Goal: Task Accomplishment & Management: Use online tool/utility

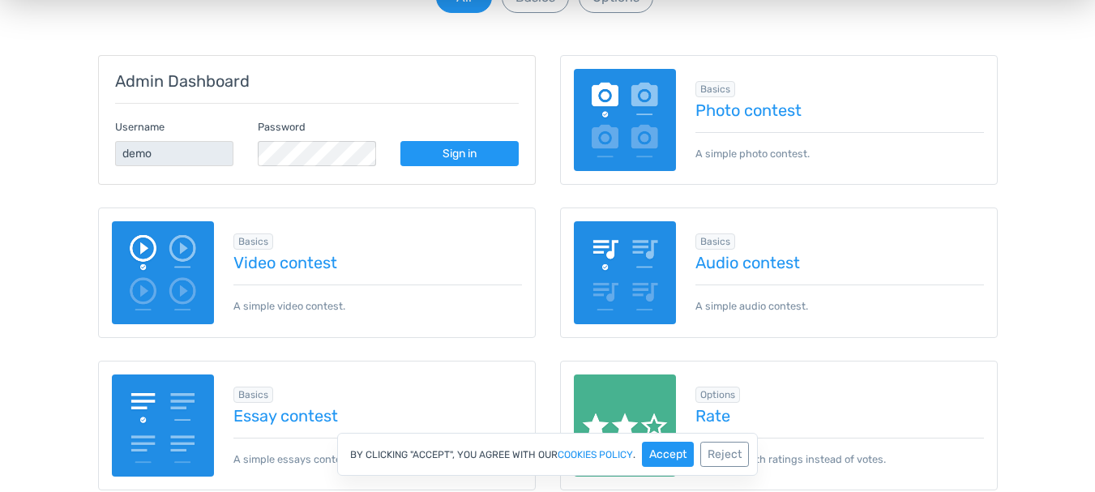
scroll to position [196, 0]
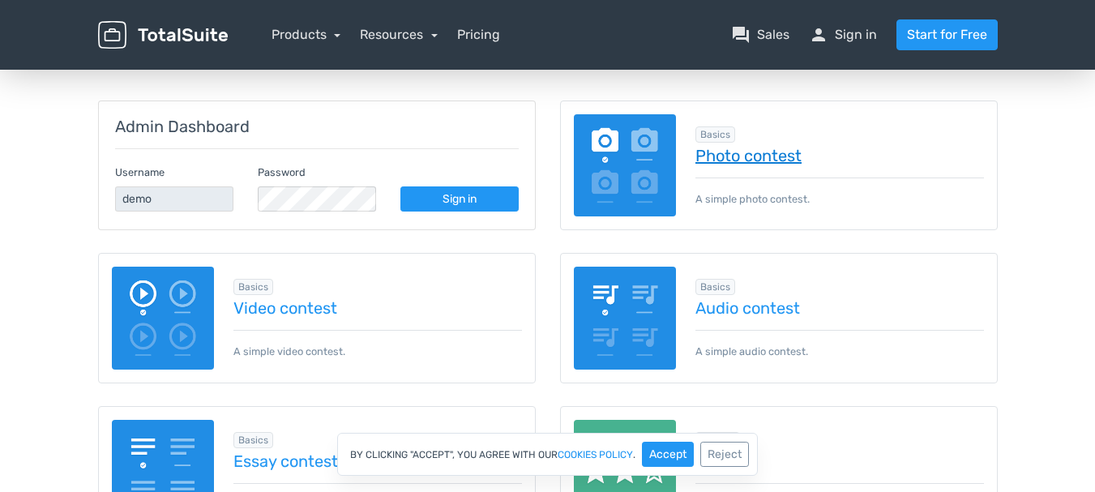
click at [726, 157] on link "Photo contest" at bounding box center [840, 156] width 289 height 18
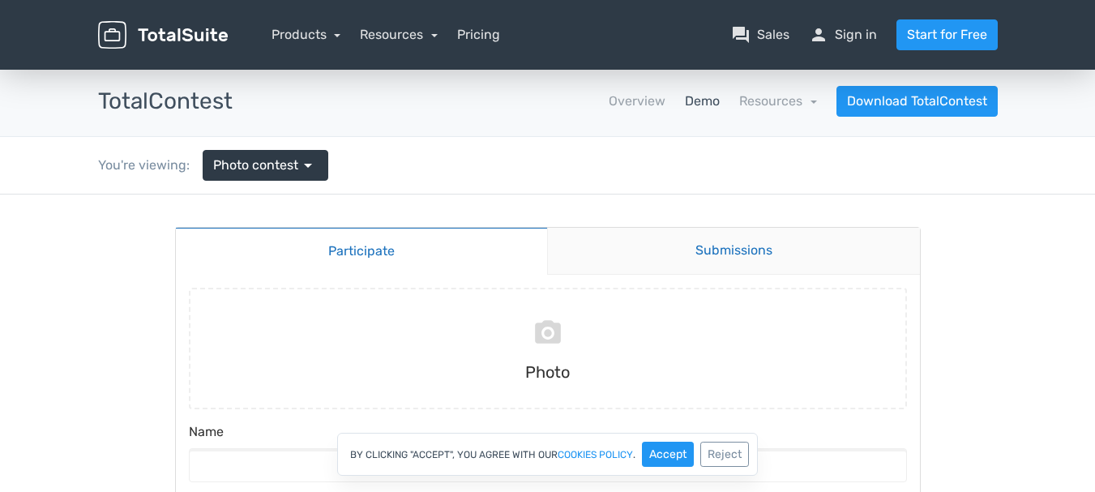
click at [713, 246] on link "Submissions" at bounding box center [733, 251] width 373 height 47
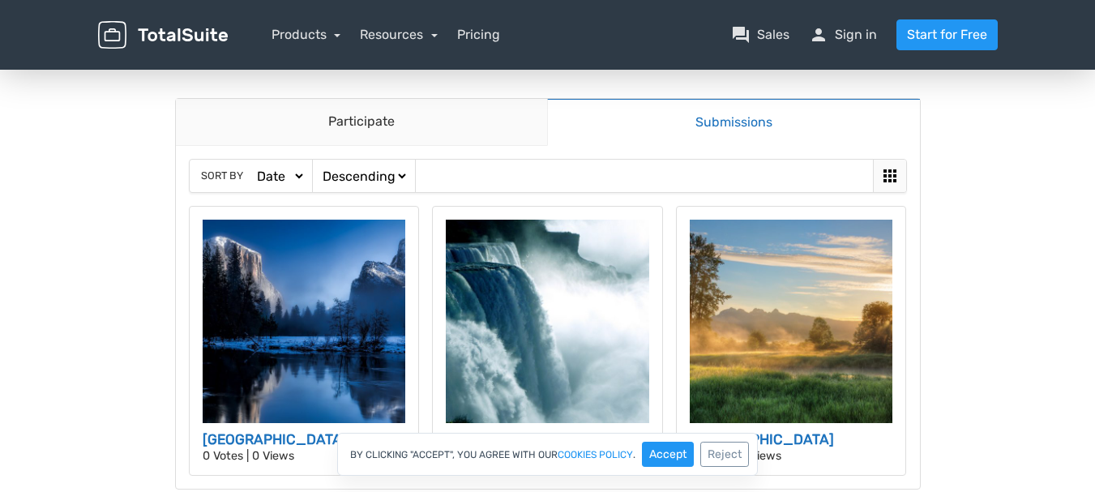
scroll to position [126, 0]
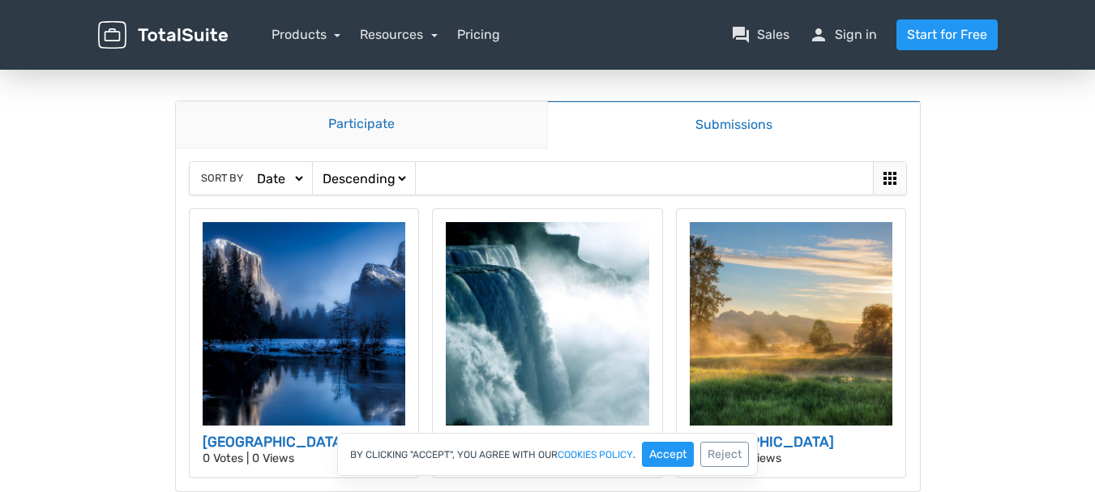
click at [370, 133] on link "Participate" at bounding box center [362, 124] width 372 height 47
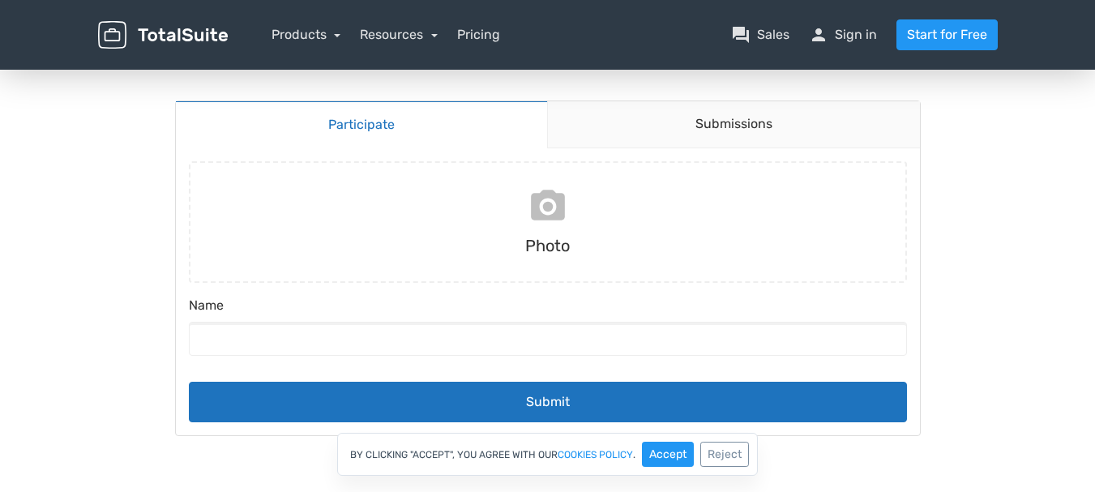
click at [557, 207] on input "file" at bounding box center [547, 222] width 731 height 122
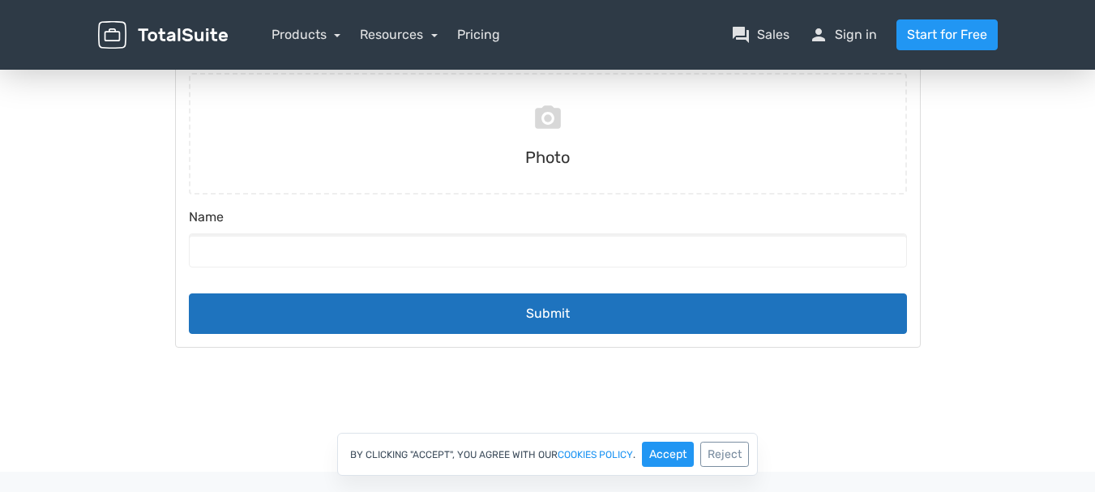
scroll to position [213, 0]
